Goal: Information Seeking & Learning: Learn about a topic

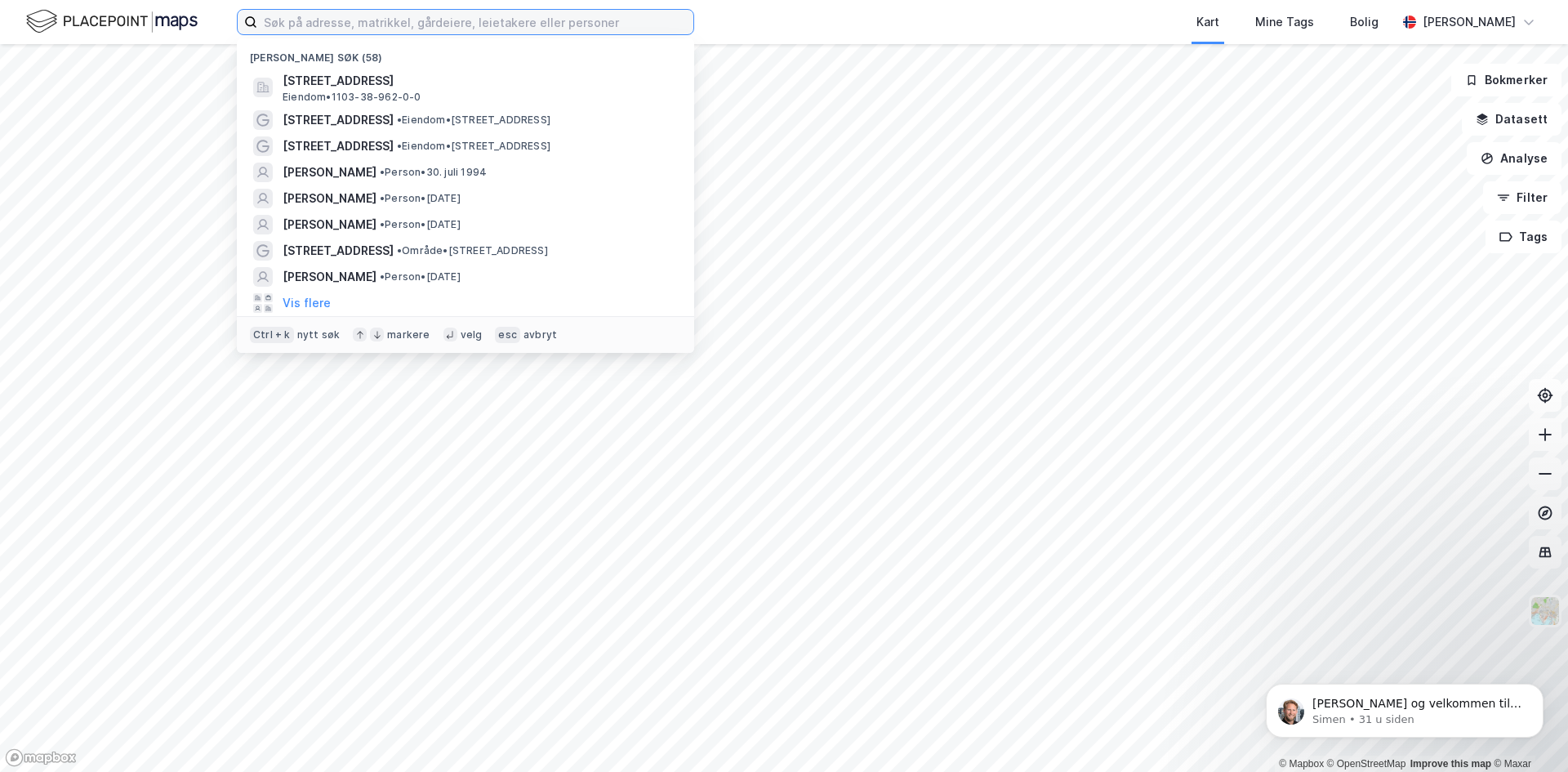
click at [432, 13] on input at bounding box center [475, 22] width 436 height 25
paste input "Idrettsvegen 103 C AS"
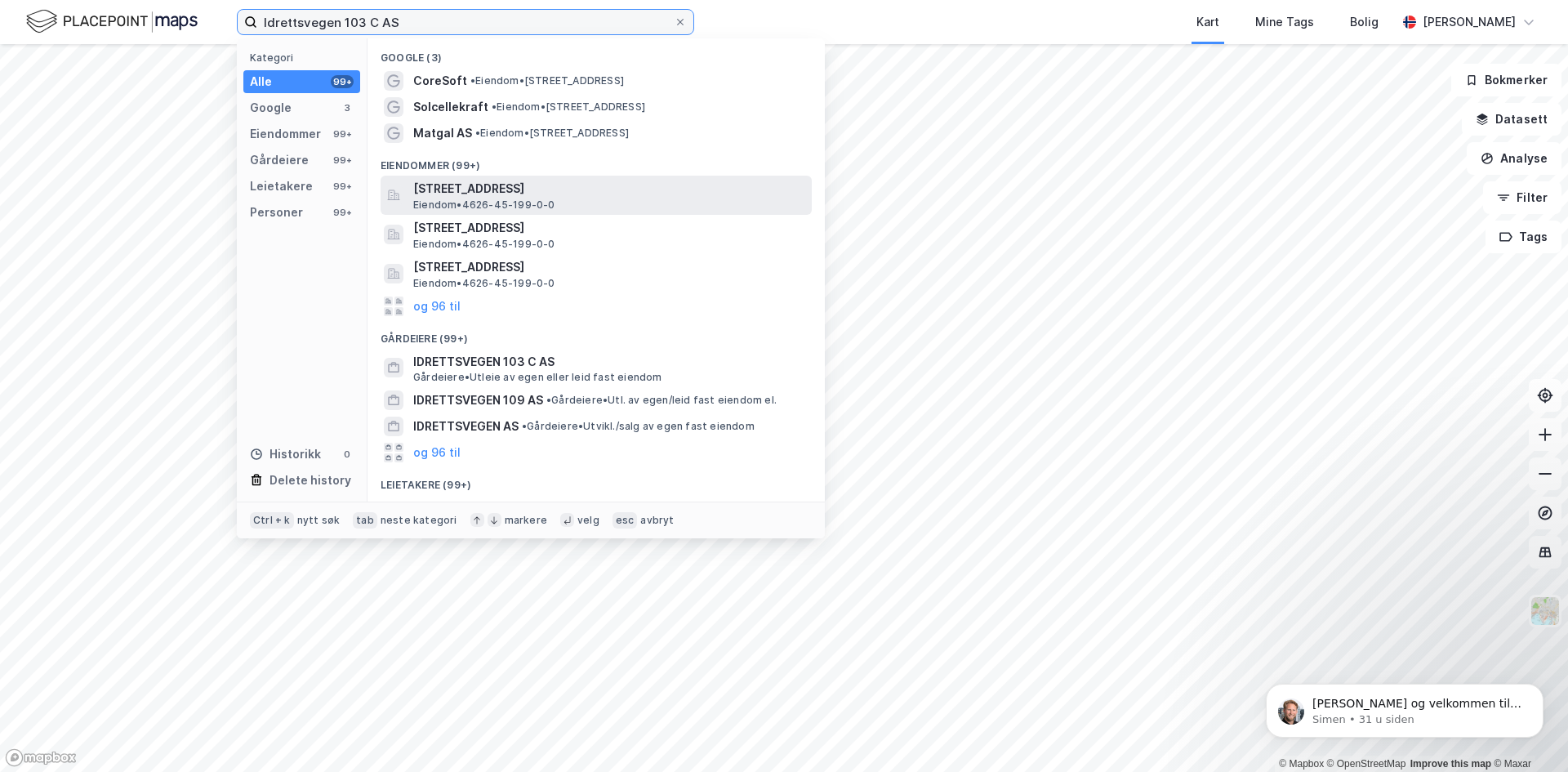
type input "Idrettsvegen 103 C AS"
click at [479, 196] on span "[STREET_ADDRESS]" at bounding box center [609, 189] width 392 height 20
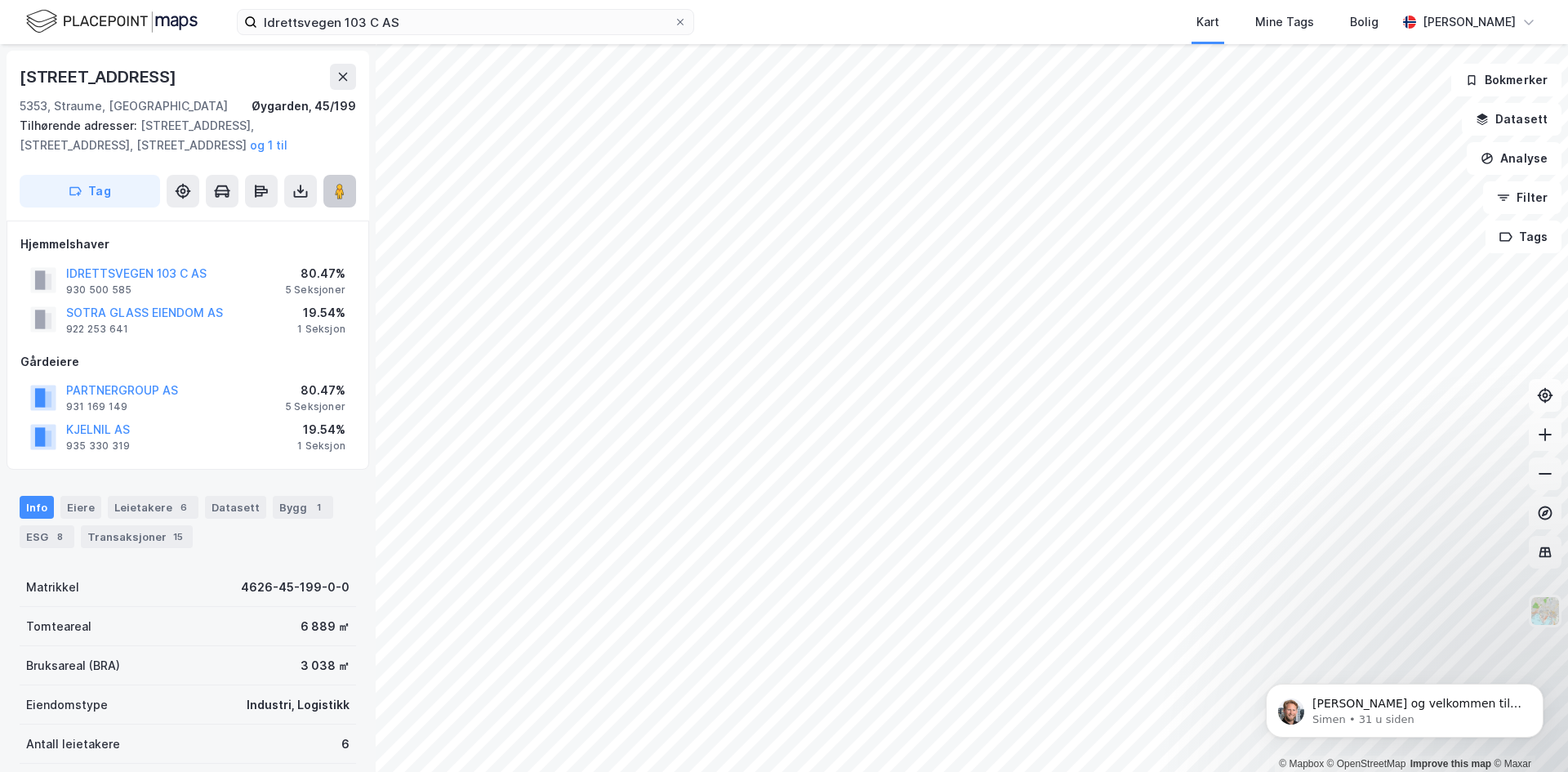
click at [342, 189] on image at bounding box center [340, 191] width 10 height 17
click at [157, 540] on div "Transaksjoner 15" at bounding box center [136, 536] width 112 height 23
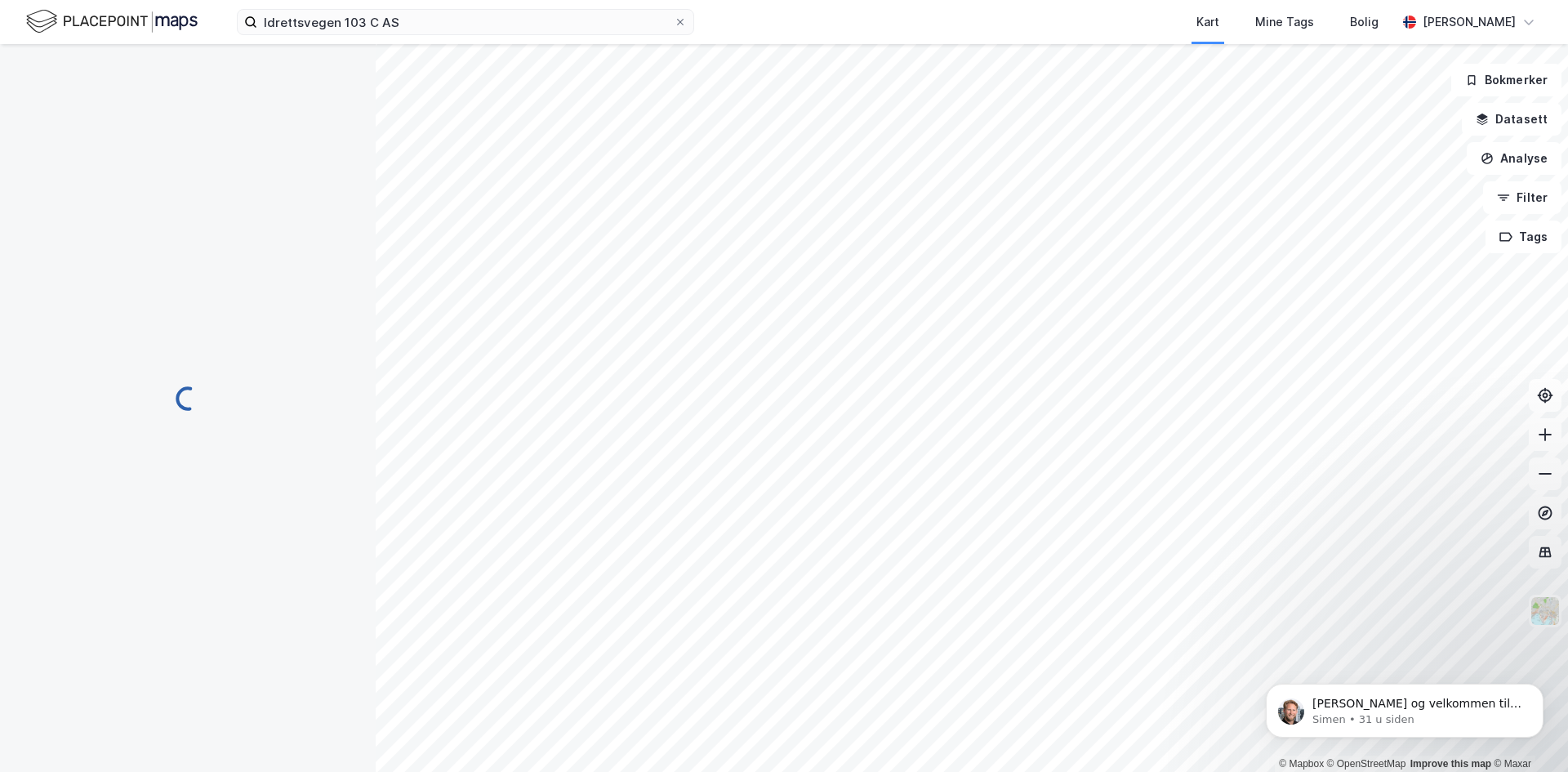
scroll to position [225, 0]
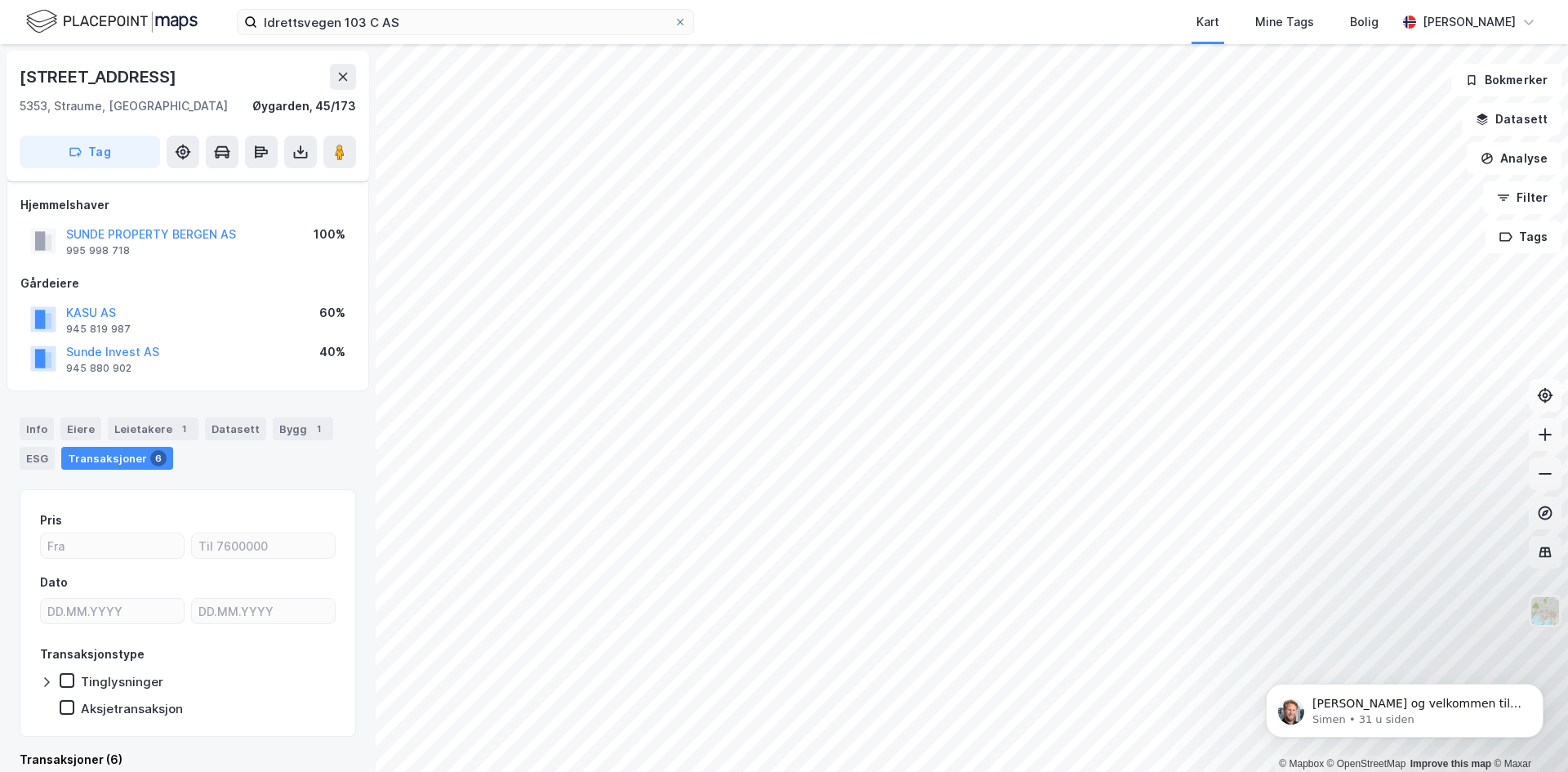
scroll to position [24, 0]
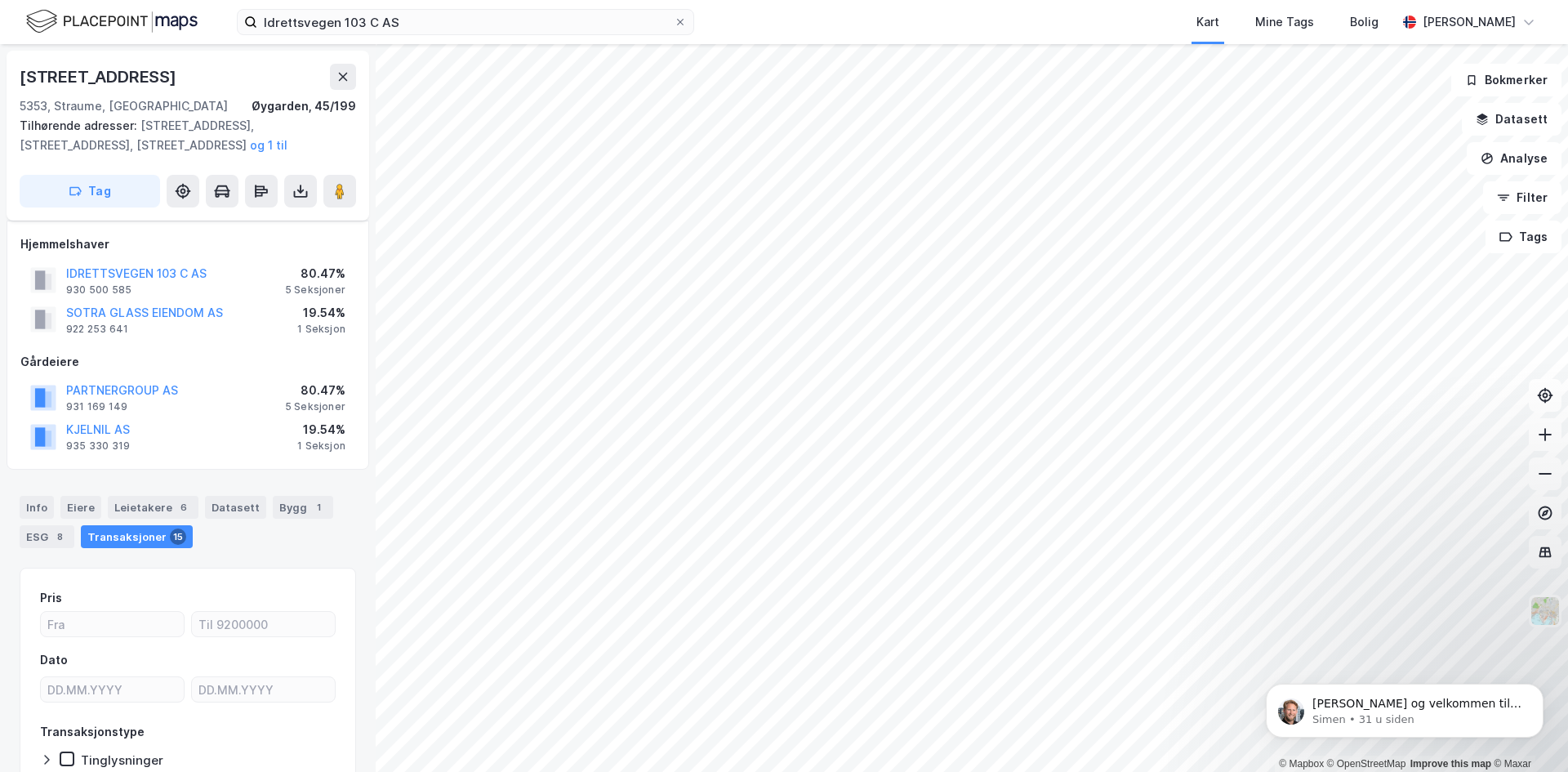
scroll to position [24, 0]
